Goal: Check status: Check status

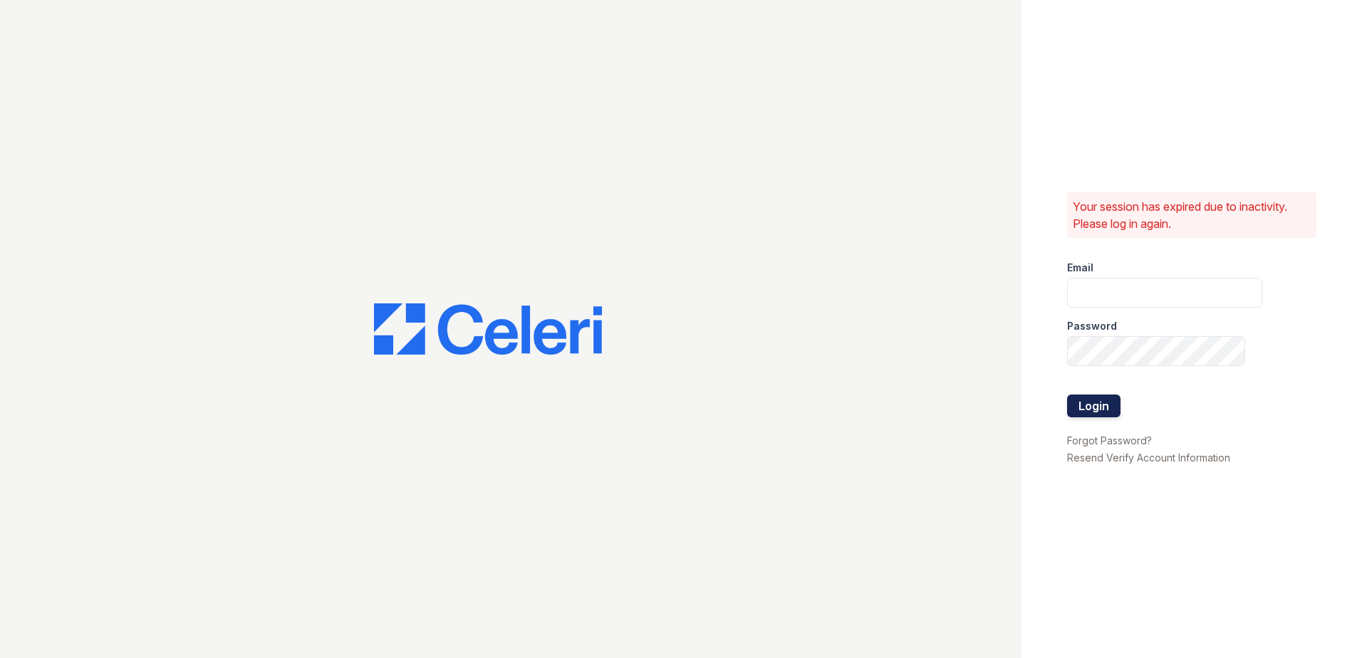
type input "arrivenorthbethesda@trinity-pm.com"
click at [1092, 397] on button "Login" at bounding box center [1093, 406] width 53 height 23
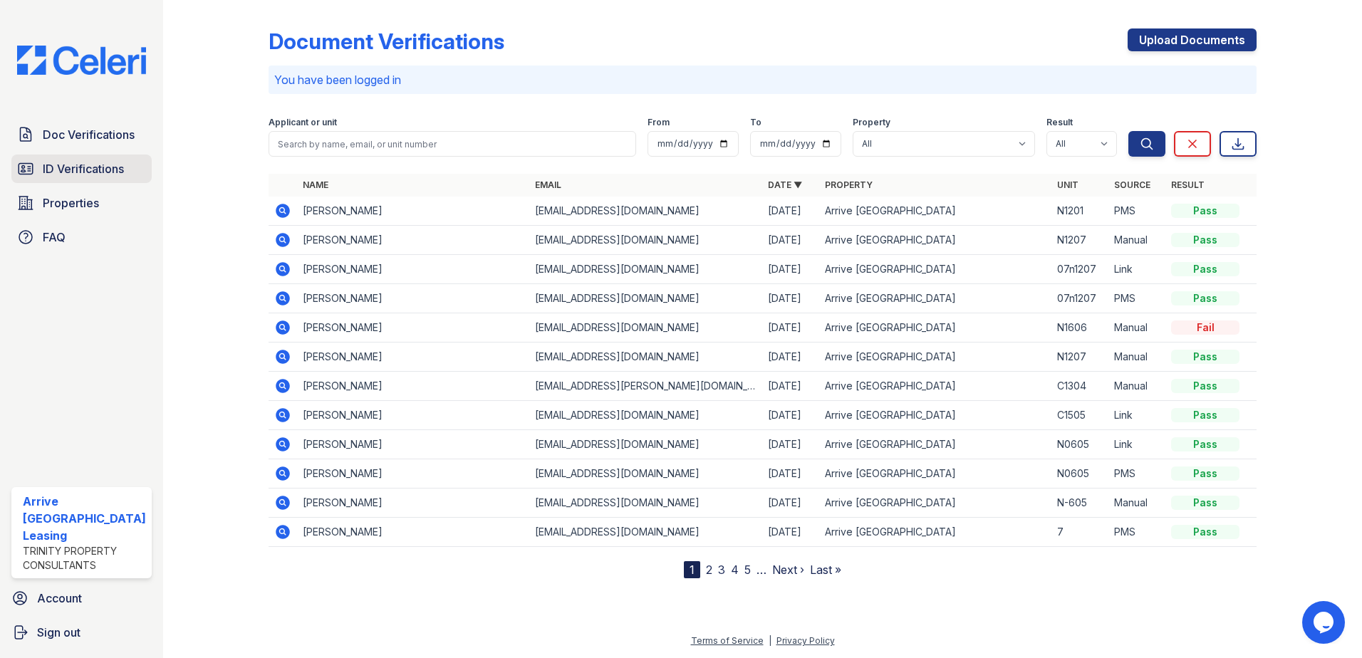
click at [70, 169] on span "ID Verifications" at bounding box center [83, 168] width 81 height 17
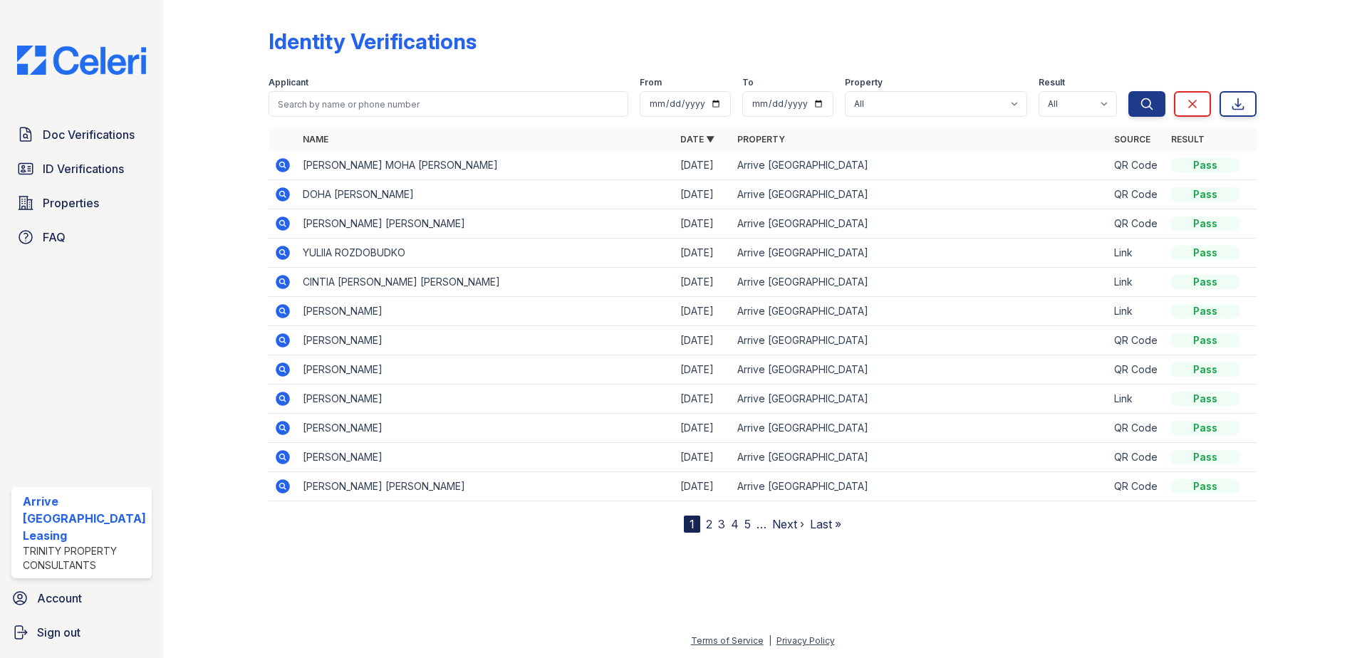
click at [369, 171] on td "[PERSON_NAME] MOHA [PERSON_NAME]" at bounding box center [485, 165] width 377 height 29
click at [369, 165] on td "[PERSON_NAME] MOHA [PERSON_NAME]" at bounding box center [485, 165] width 377 height 29
click at [278, 162] on icon at bounding box center [283, 165] width 14 height 14
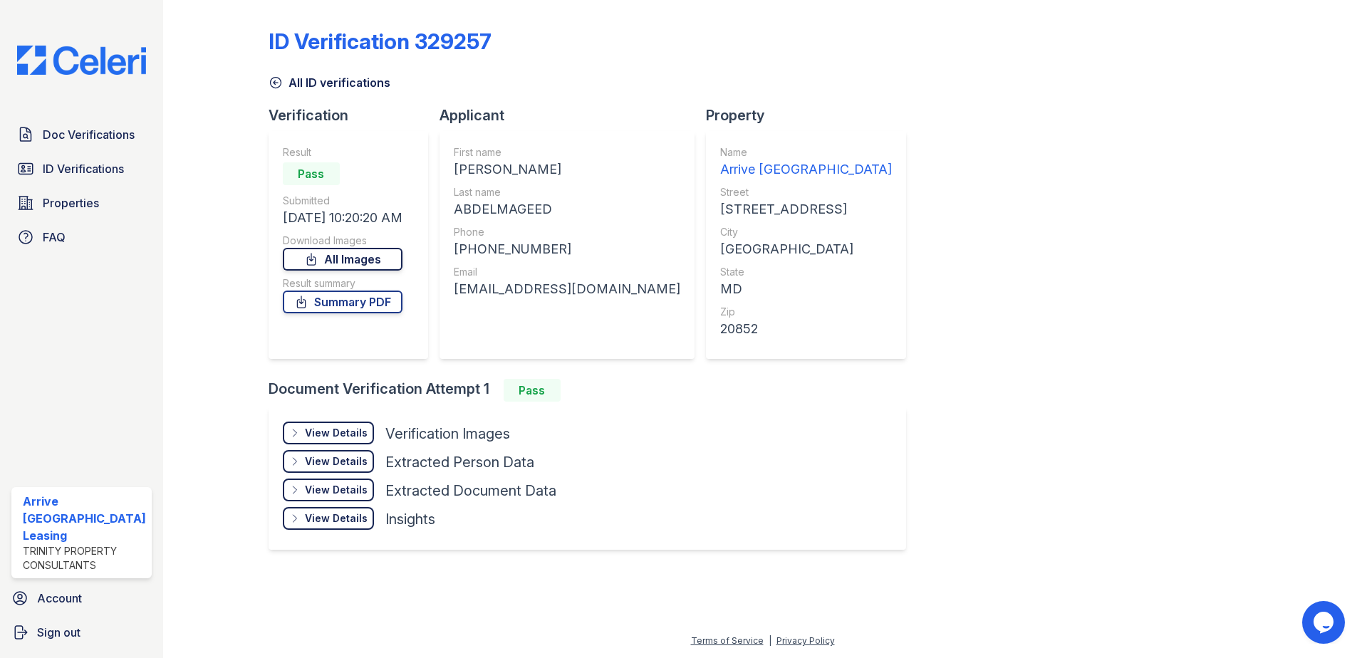
click at [342, 256] on link "All Images" at bounding box center [343, 259] width 120 height 23
click at [350, 303] on link "Summary PDF" at bounding box center [343, 302] width 120 height 23
click at [85, 172] on span "ID Verifications" at bounding box center [83, 168] width 81 height 17
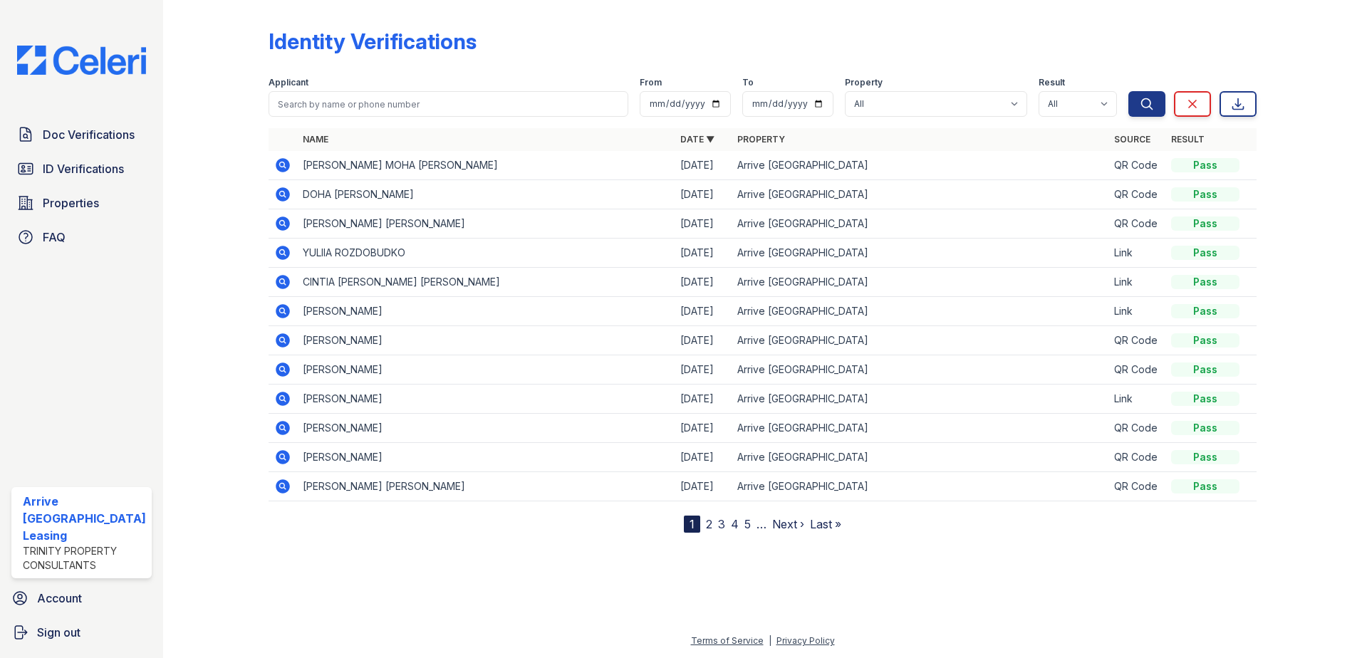
click at [283, 192] on icon at bounding box center [283, 194] width 14 height 14
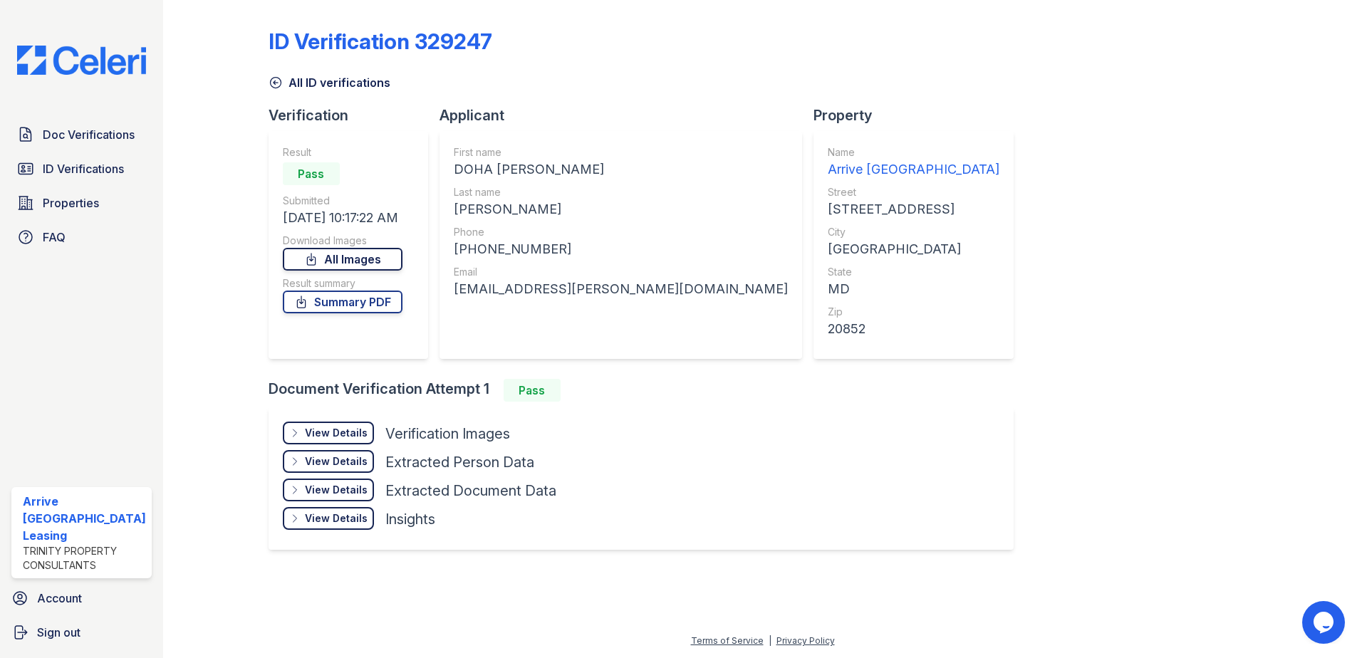
click at [354, 256] on link "All Images" at bounding box center [343, 259] width 120 height 23
click at [362, 311] on link "Summary PDF" at bounding box center [343, 302] width 120 height 23
